Goal: Complete application form

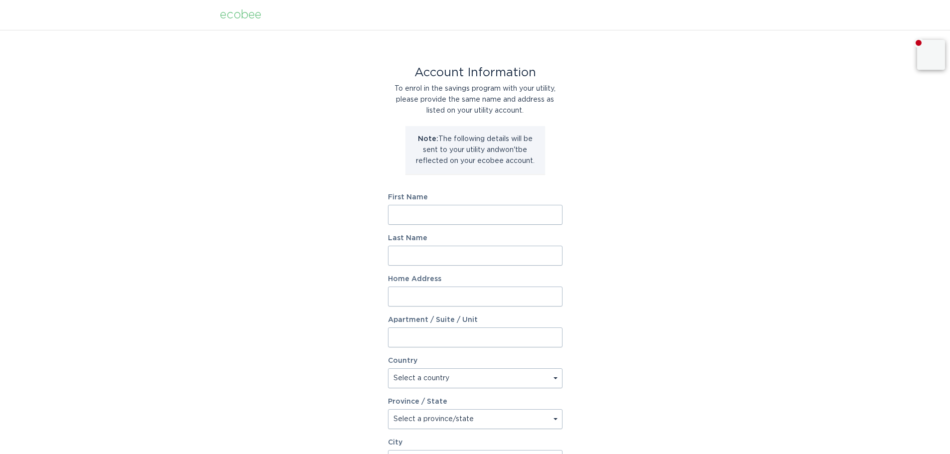
click at [476, 218] on input "First Name" at bounding box center [475, 215] width 174 height 20
type input "[PERSON_NAME]"
type input "[STREET_ADDRESS]"
select select "US"
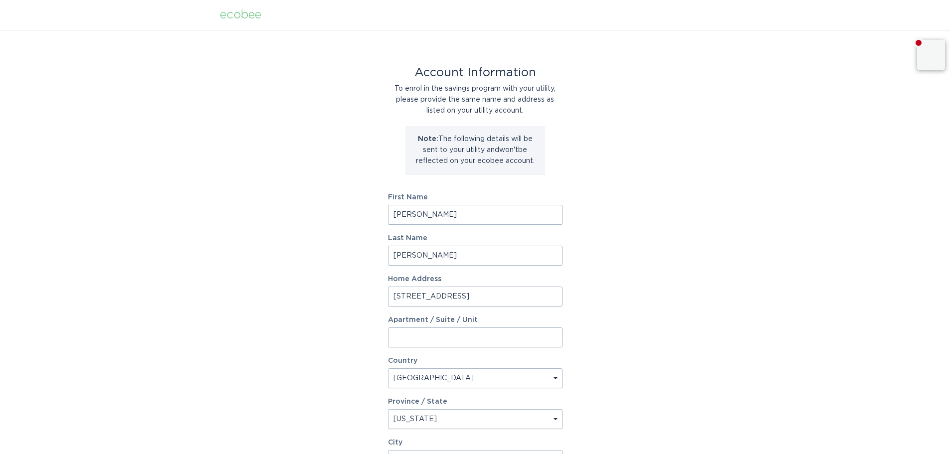
select select "NC"
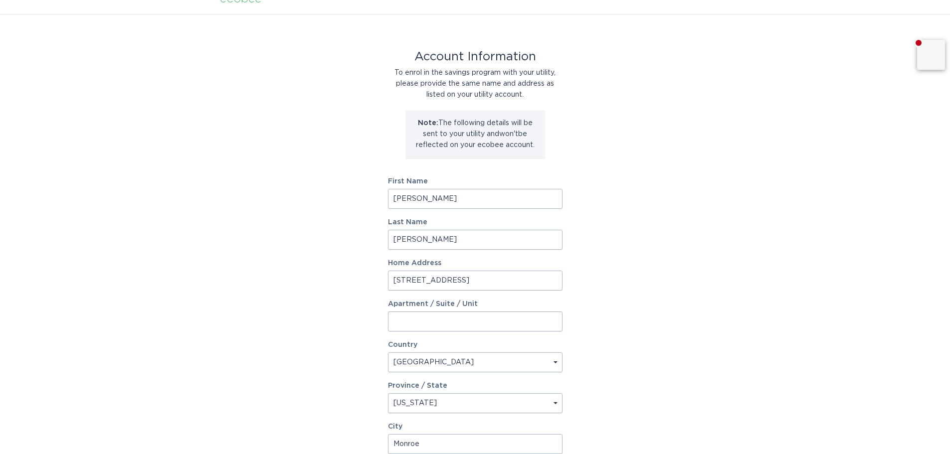
type input "Monroe"
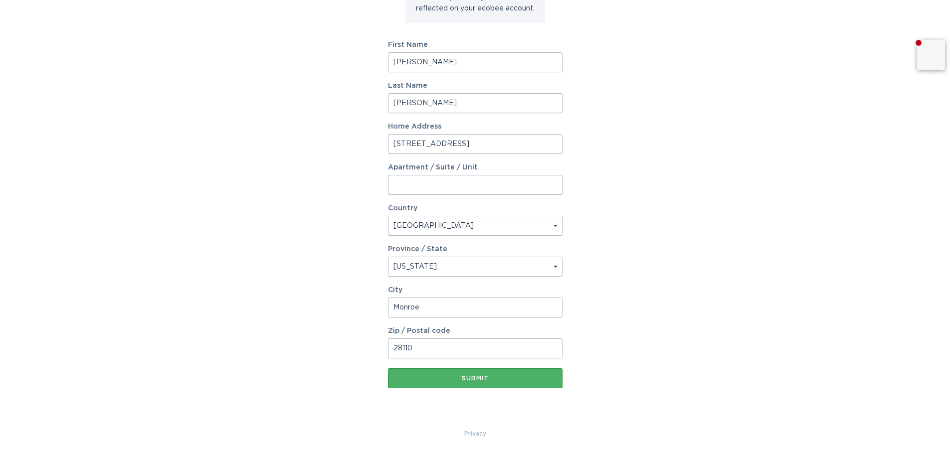
type input "28110"
click at [401, 381] on button "Submit" at bounding box center [475, 378] width 174 height 20
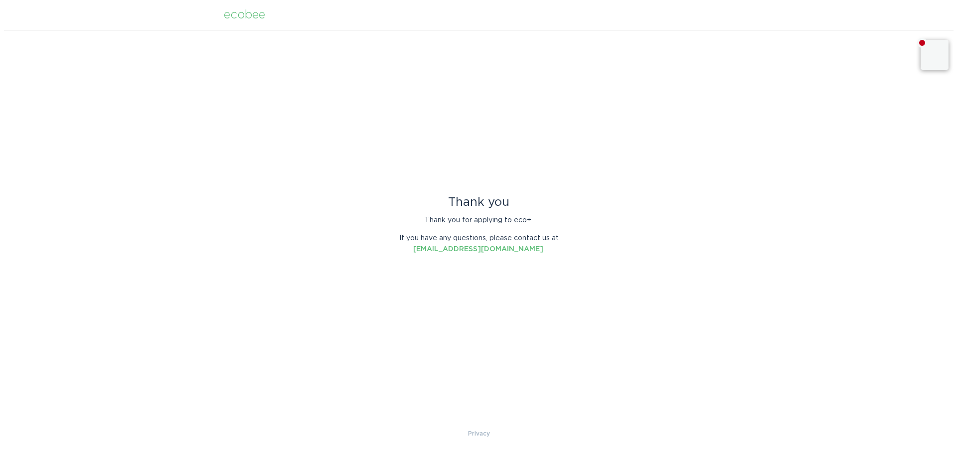
scroll to position [0, 0]
